Goal: Information Seeking & Learning: Find contact information

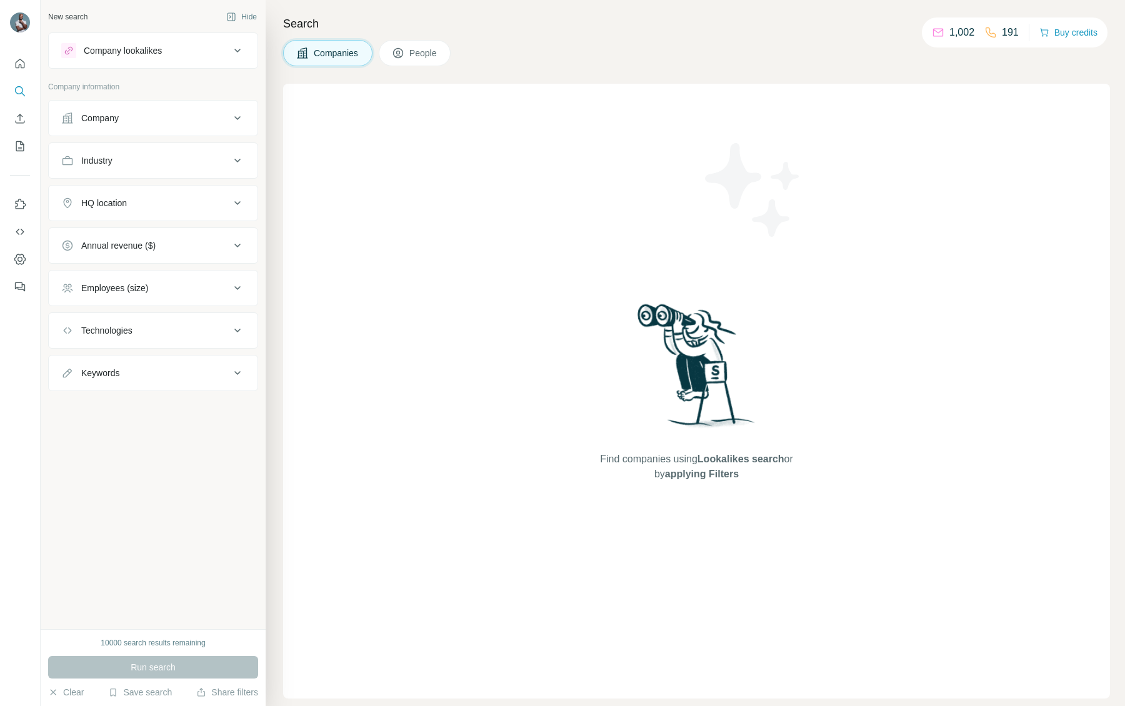
click at [124, 116] on div "Company" at bounding box center [145, 118] width 169 height 12
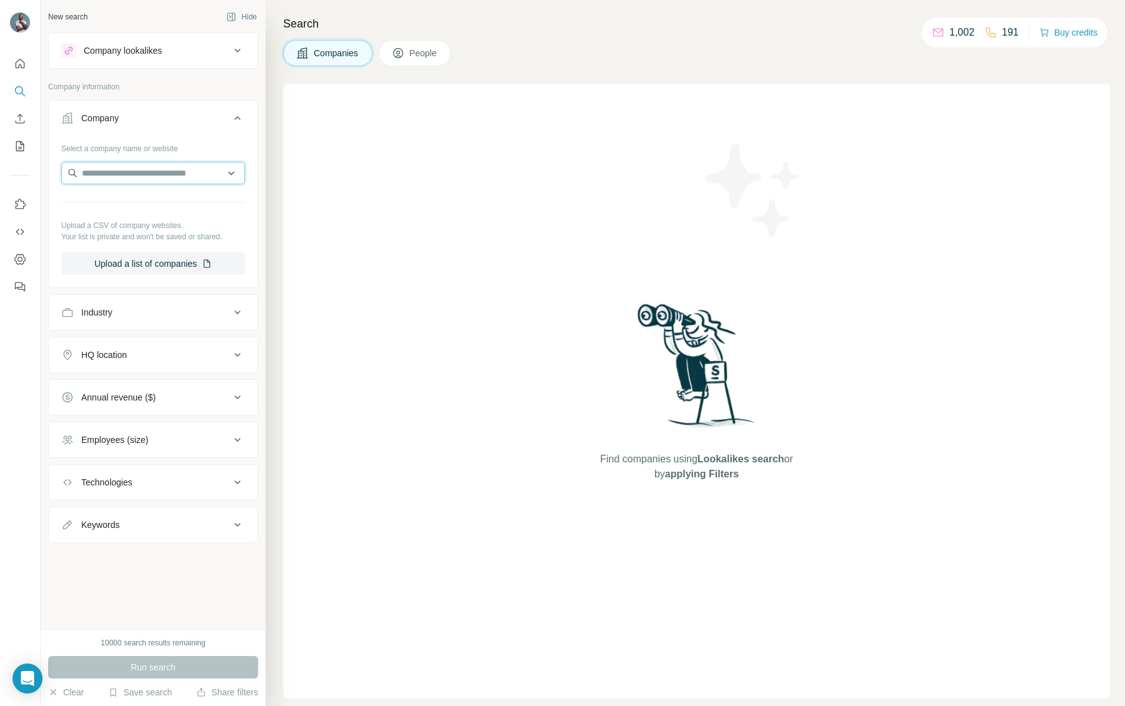
click at [163, 169] on input "text" at bounding box center [153, 173] width 184 height 22
paste input "**********"
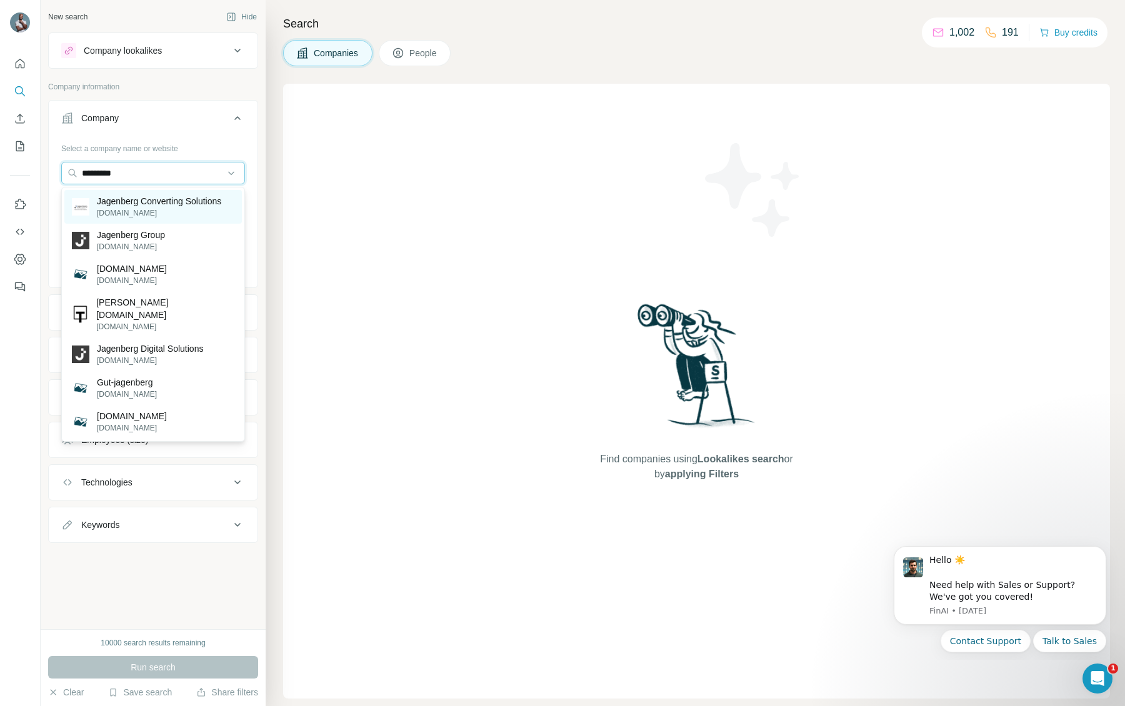
type input "*********"
click at [176, 219] on div "Jagenberg Converting Solutions [DOMAIN_NAME]" at bounding box center [152, 207] width 177 height 34
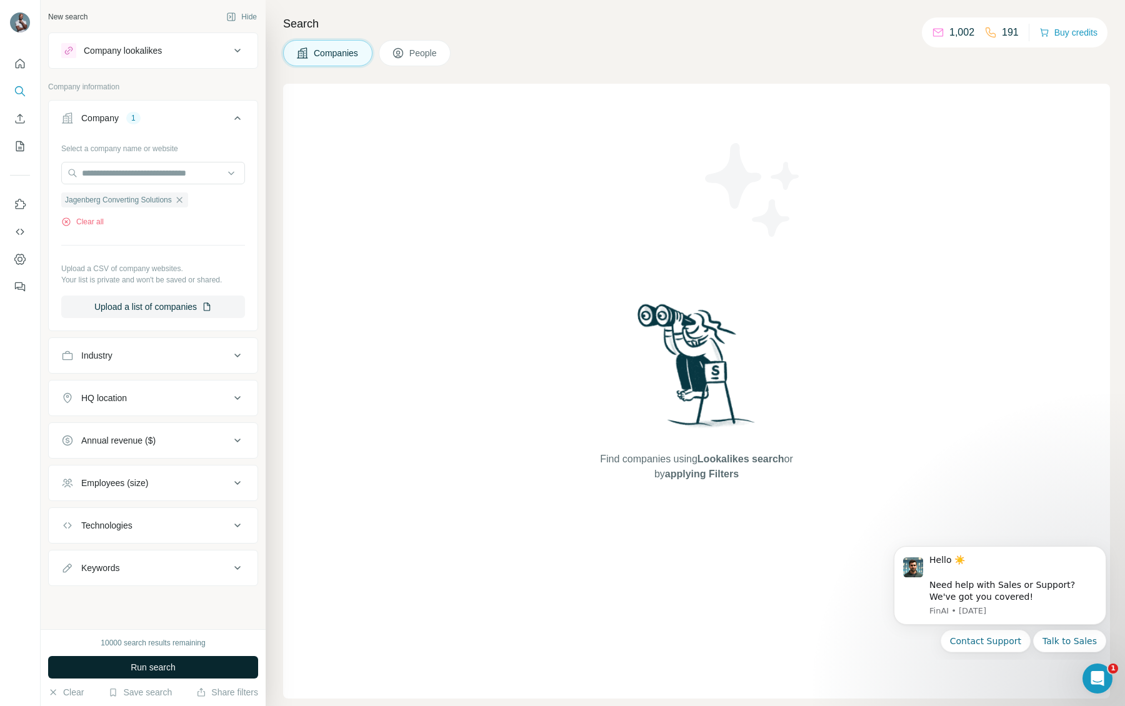
click at [193, 663] on button "Run search" at bounding box center [153, 667] width 210 height 22
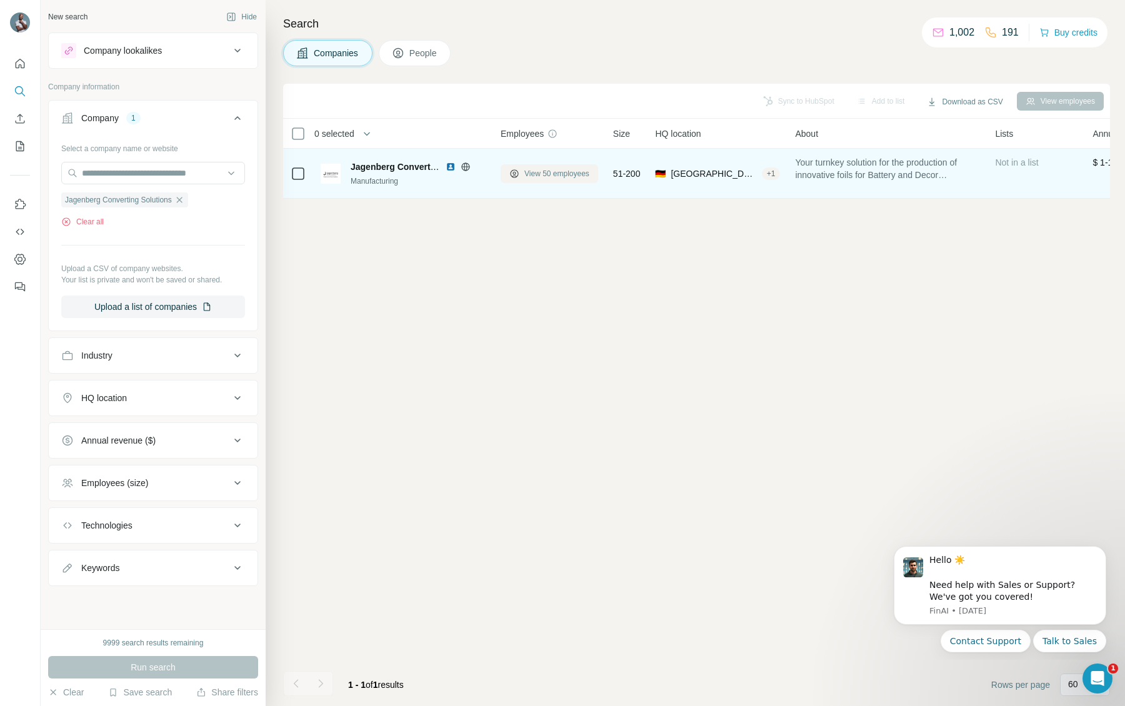
click at [546, 181] on button "View 50 employees" at bounding box center [548, 173] width 97 height 19
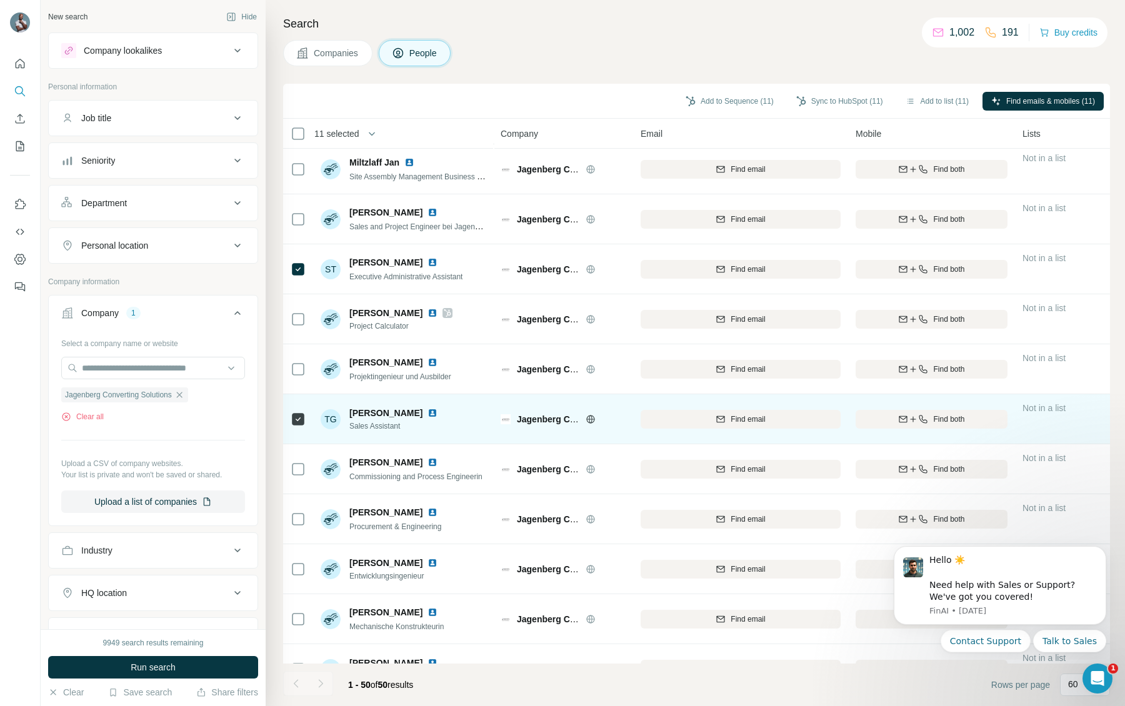
scroll to position [1984, 0]
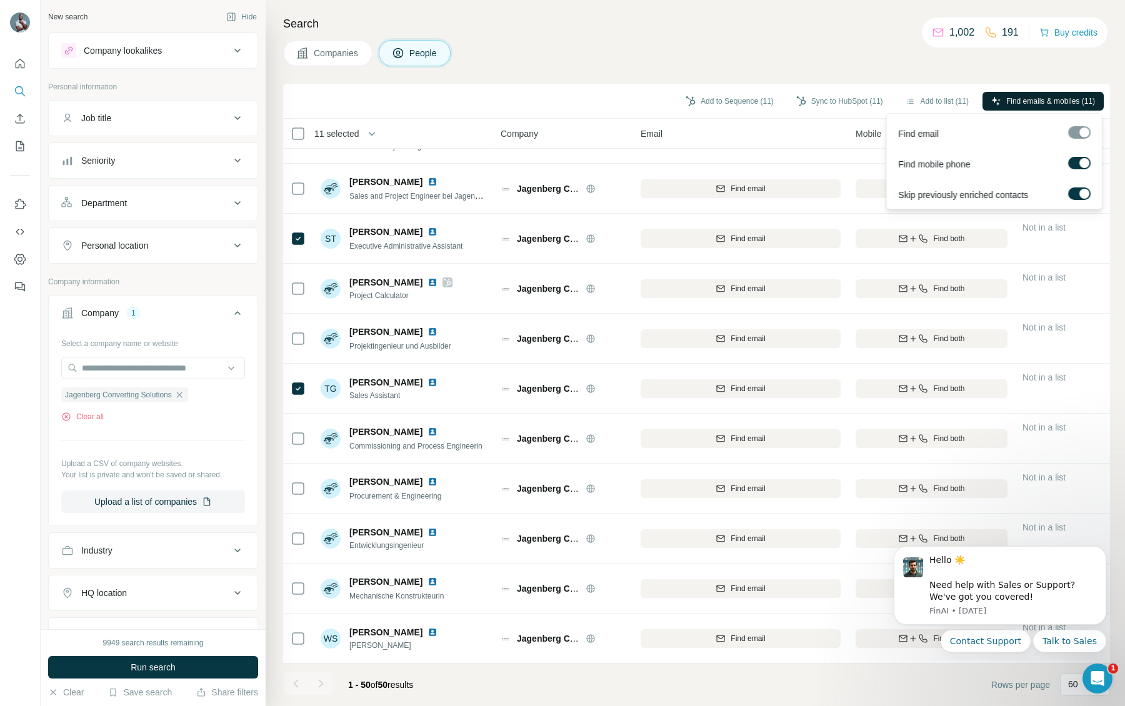
click at [1046, 101] on span "Find emails & mobiles (11)" at bounding box center [1050, 101] width 89 height 11
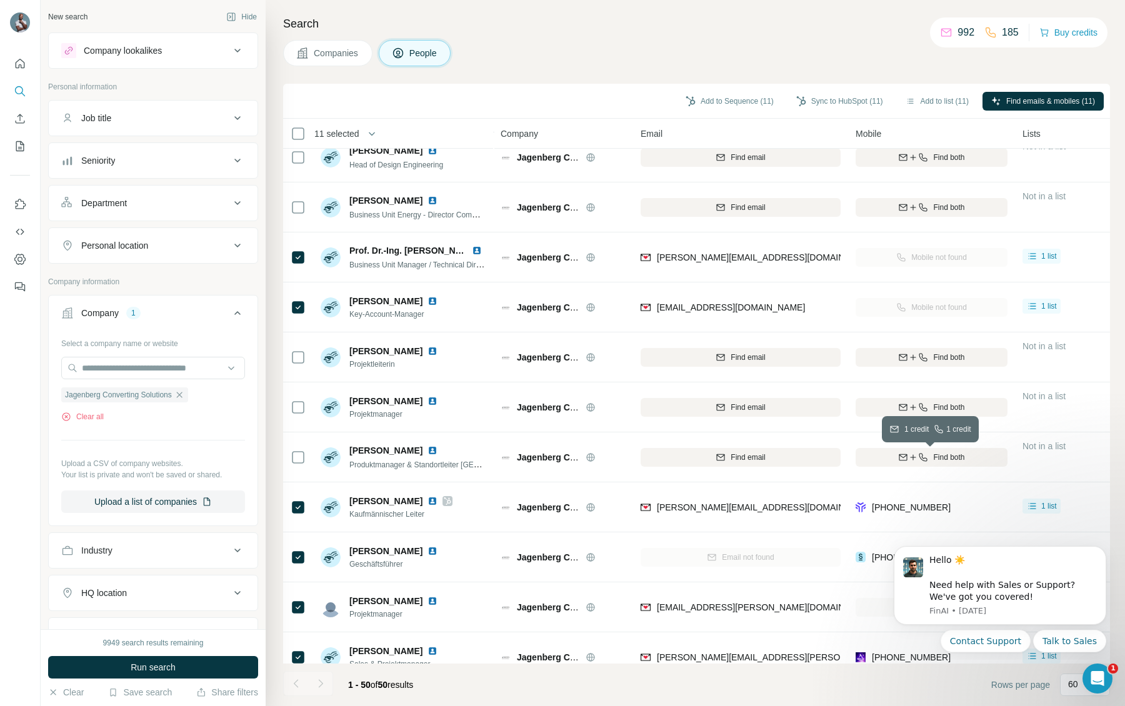
scroll to position [0, 0]
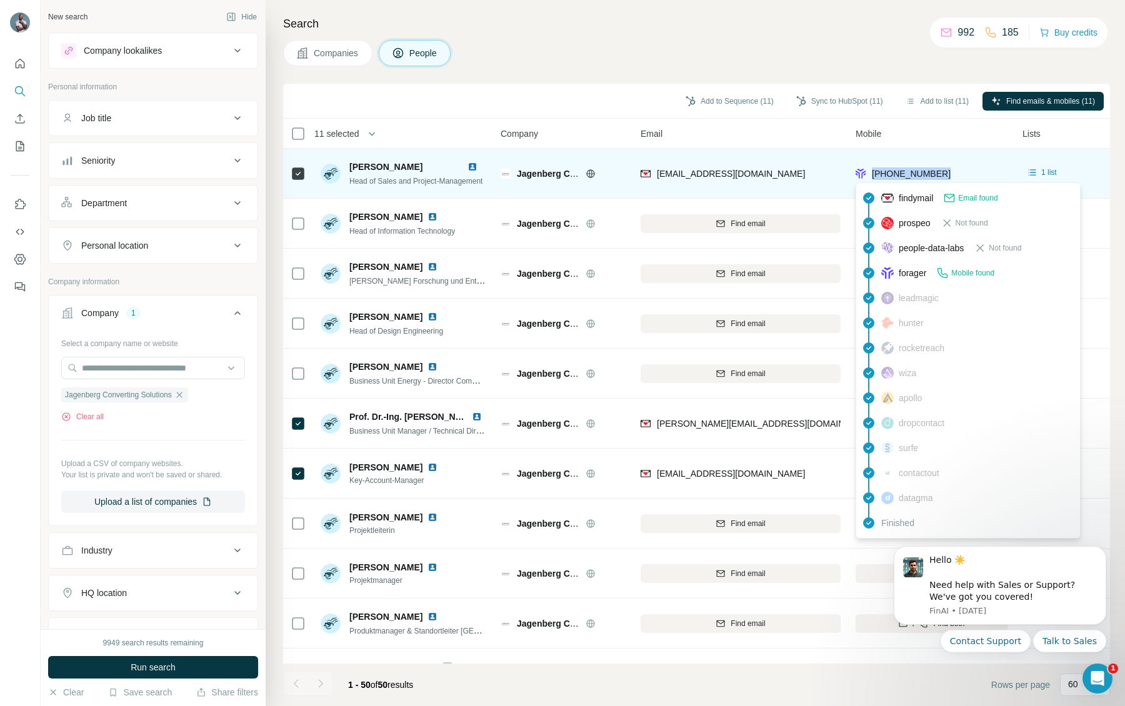
drag, startPoint x: 962, startPoint y: 176, endPoint x: 874, endPoint y: 175, distance: 88.7
click at [874, 175] on div "[PHONE_NUMBER]" at bounding box center [931, 173] width 152 height 34
copy span "[PHONE_NUMBER]"
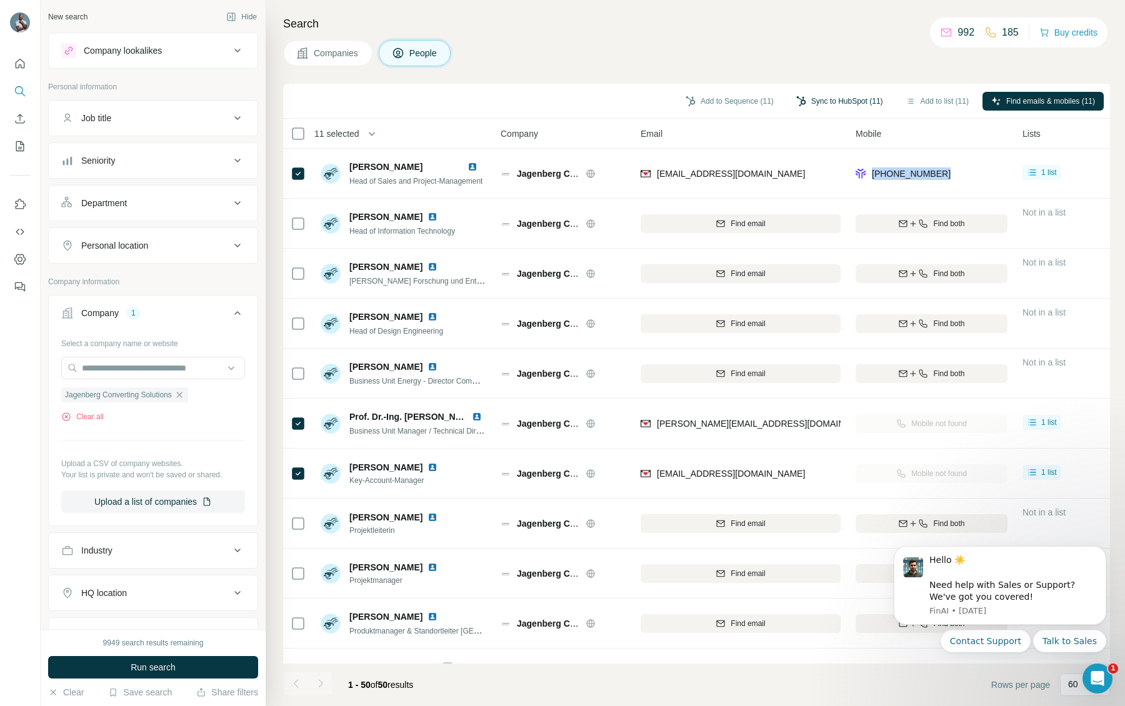
click at [837, 102] on button "Sync to HubSpot (11)" at bounding box center [839, 101] width 104 height 19
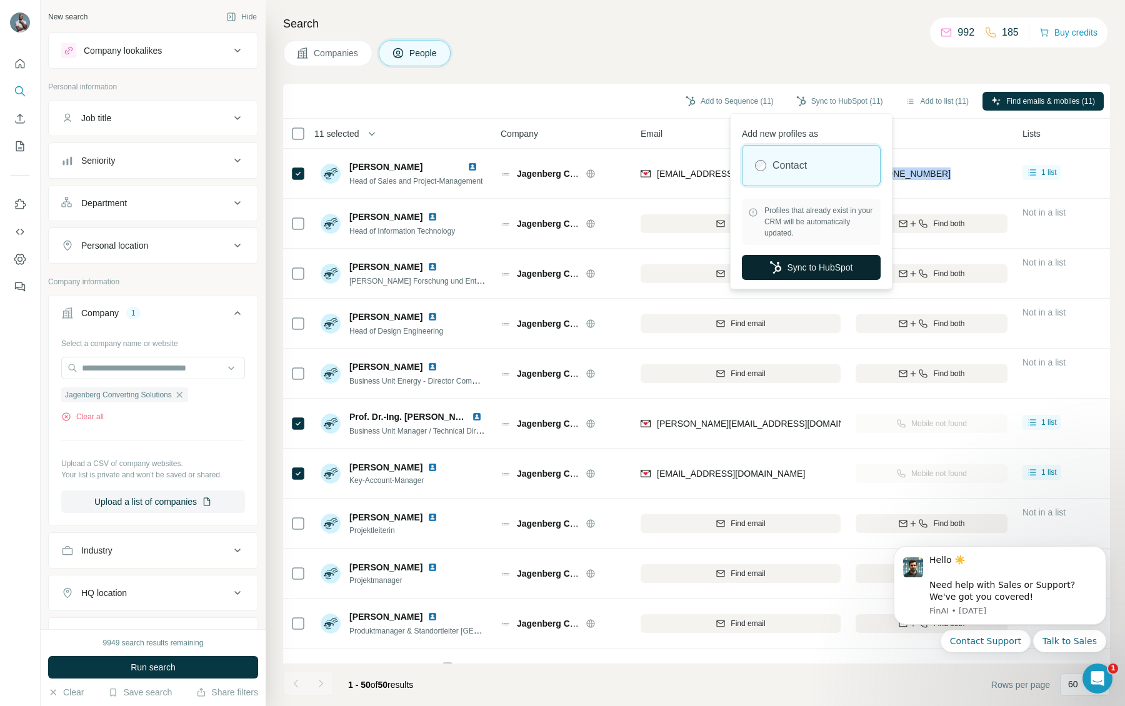
click at [830, 264] on button "Sync to HubSpot" at bounding box center [811, 267] width 139 height 25
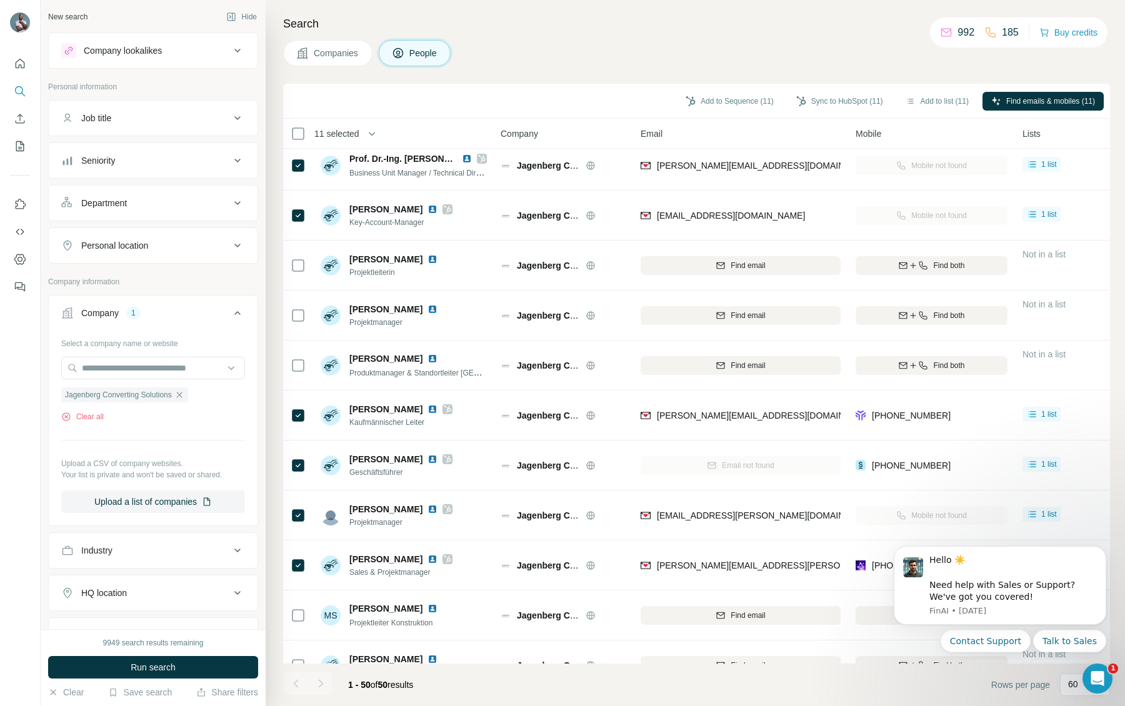
scroll to position [265, 0]
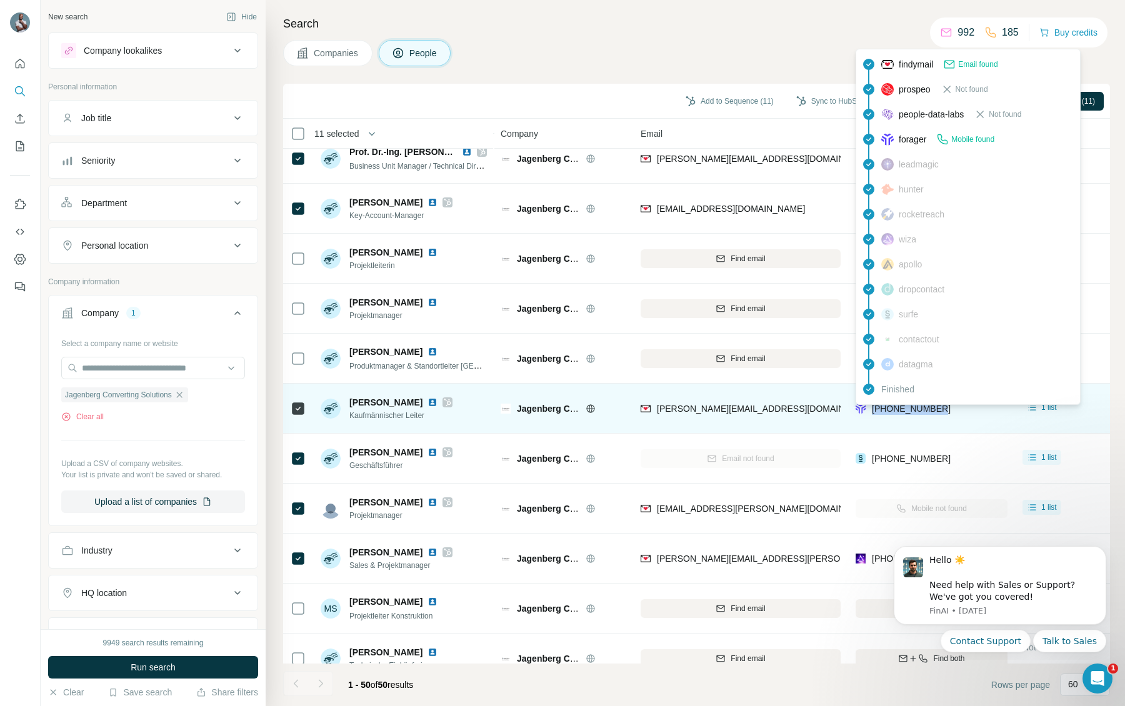
drag, startPoint x: 952, startPoint y: 406, endPoint x: 873, endPoint y: 411, distance: 79.6
click at [873, 411] on div "[PHONE_NUMBER]" at bounding box center [931, 408] width 152 height 34
copy span "[PHONE_NUMBER]"
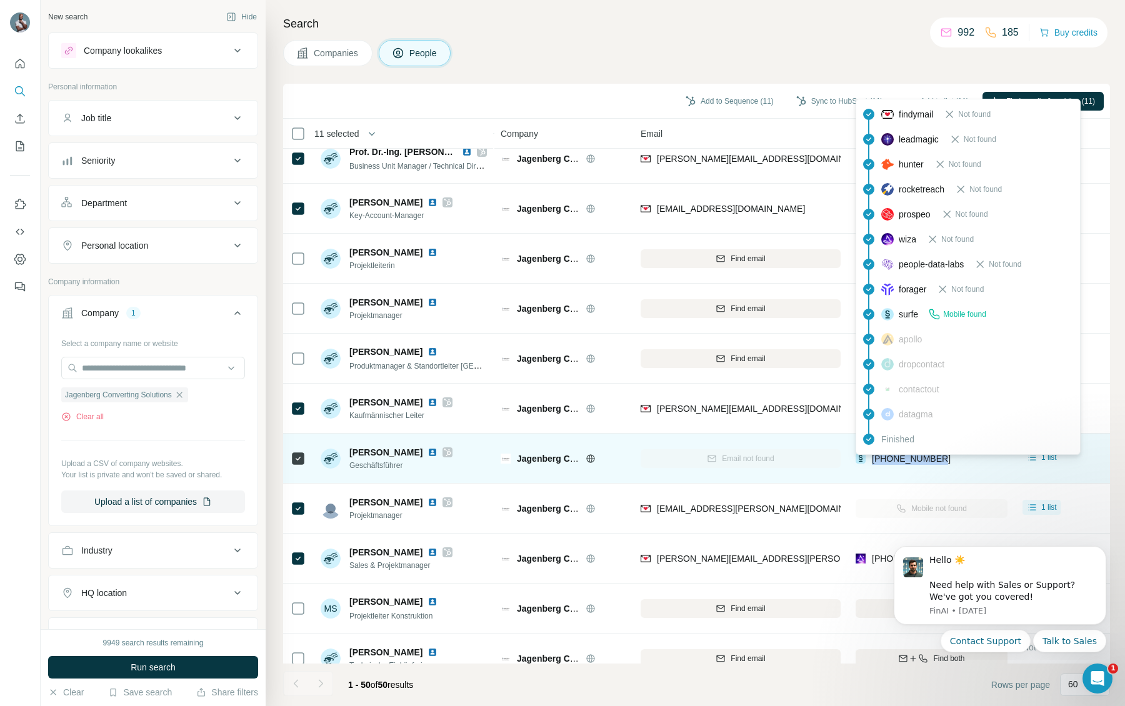
drag, startPoint x: 973, startPoint y: 462, endPoint x: 872, endPoint y: 458, distance: 100.7
click at [872, 458] on div "[PHONE_NUMBER]" at bounding box center [931, 458] width 152 height 34
copy span "[PHONE_NUMBER]"
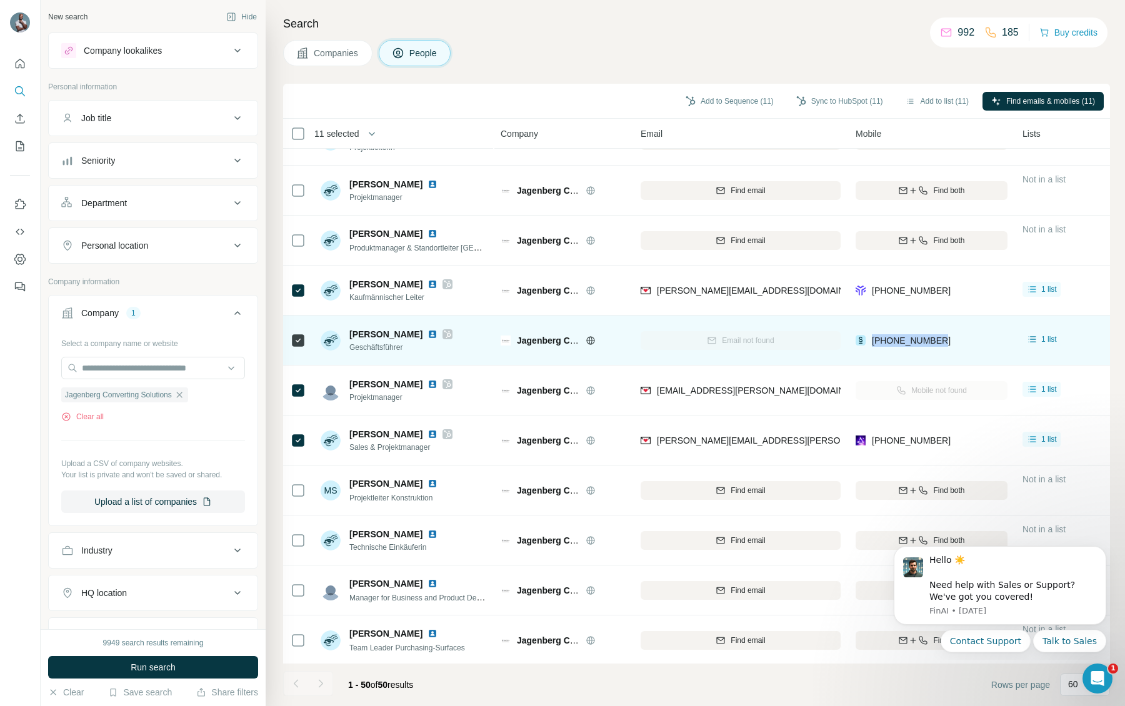
scroll to position [384, 0]
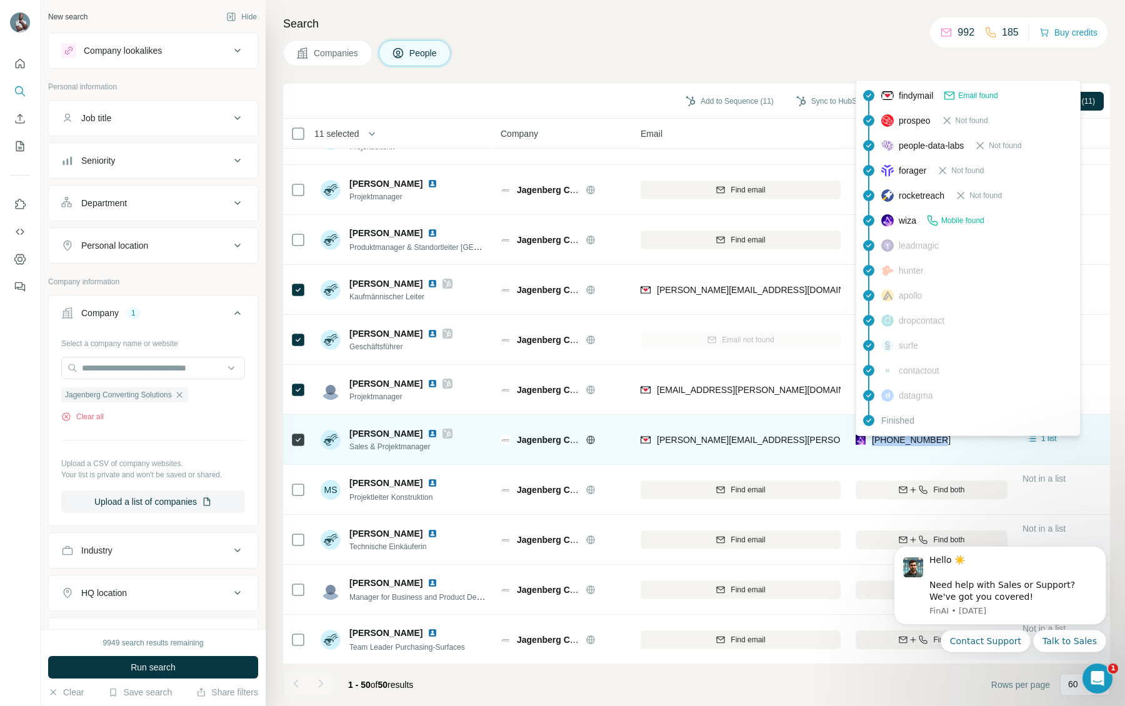
drag, startPoint x: 965, startPoint y: 439, endPoint x: 874, endPoint y: 444, distance: 91.3
click at [874, 444] on div "[PHONE_NUMBER]" at bounding box center [931, 439] width 152 height 34
copy span "[PHONE_NUMBER]"
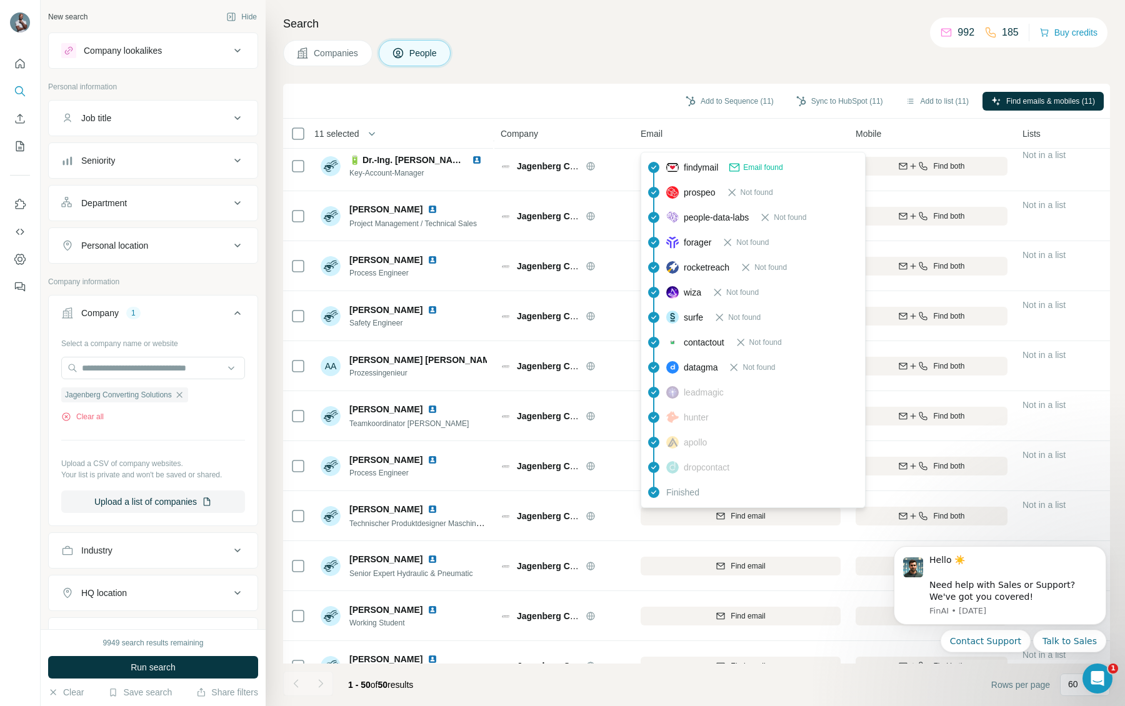
scroll to position [1038, 0]
